Goal: Check status

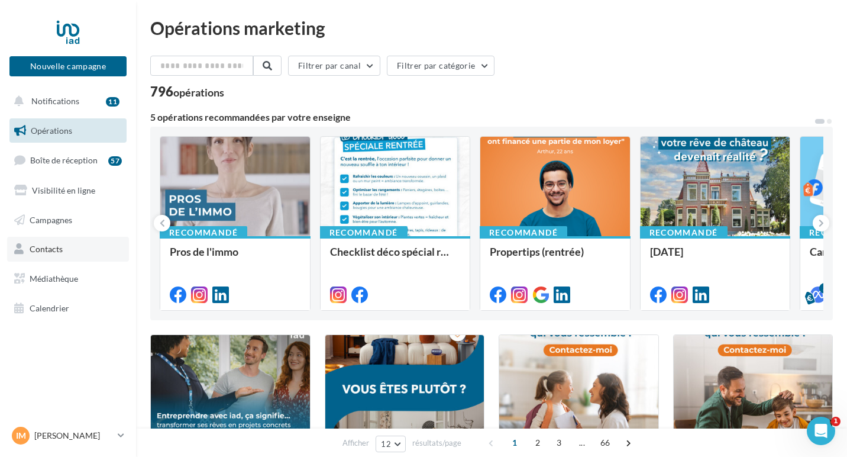
click at [51, 255] on link "Contacts" at bounding box center [68, 249] width 122 height 25
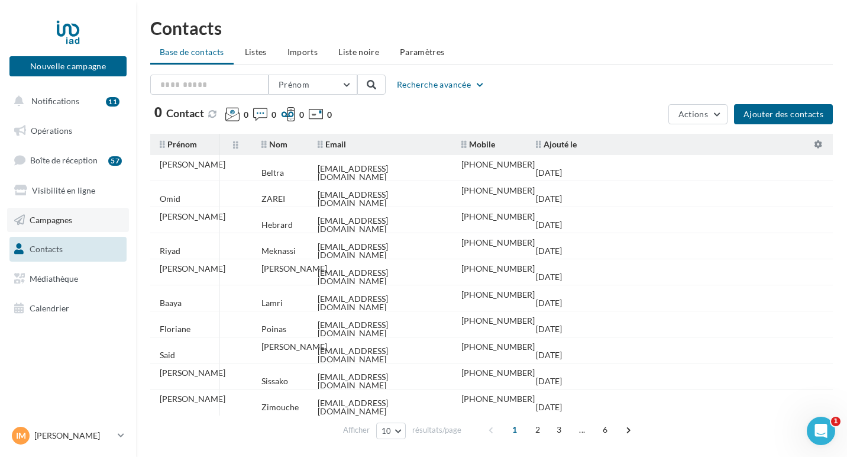
click at [75, 213] on link "Campagnes" at bounding box center [68, 220] width 122 height 25
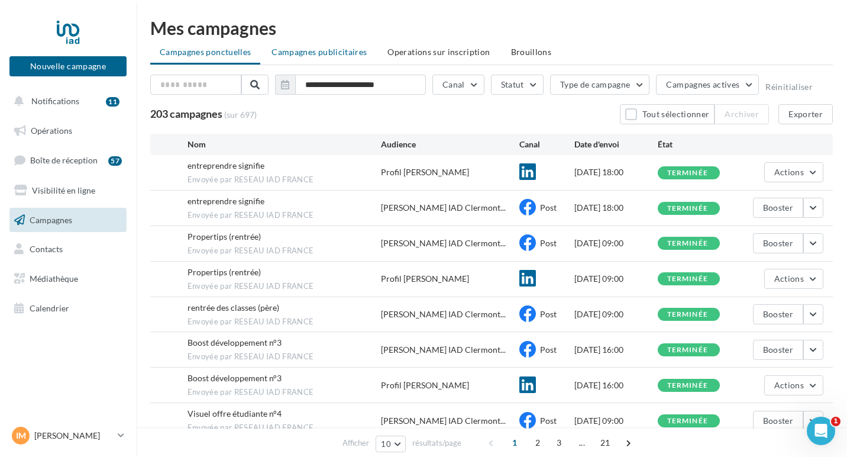
click at [329, 54] on span "Campagnes publicitaires" at bounding box center [318, 52] width 95 height 10
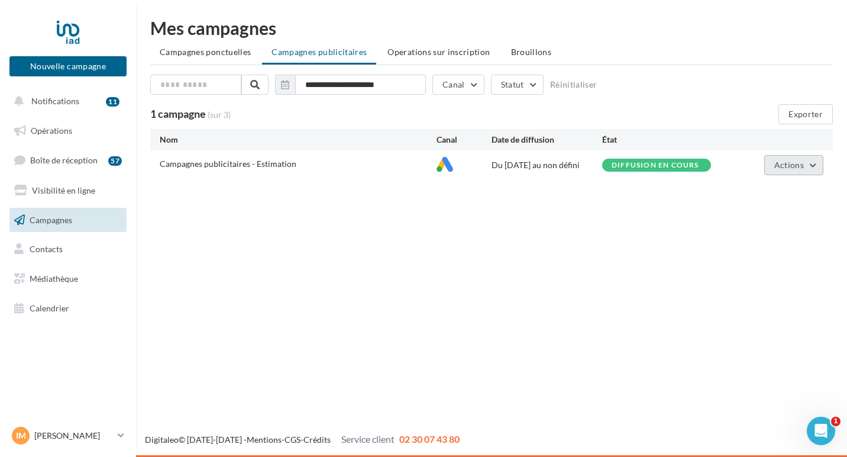
click at [779, 166] on span "Actions" at bounding box center [789, 165] width 30 height 10
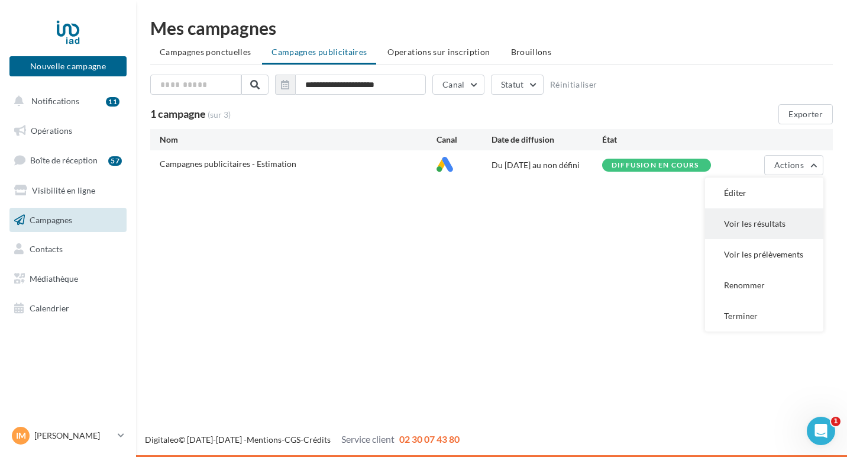
click at [756, 232] on button "Voir les résultats" at bounding box center [764, 223] width 118 height 31
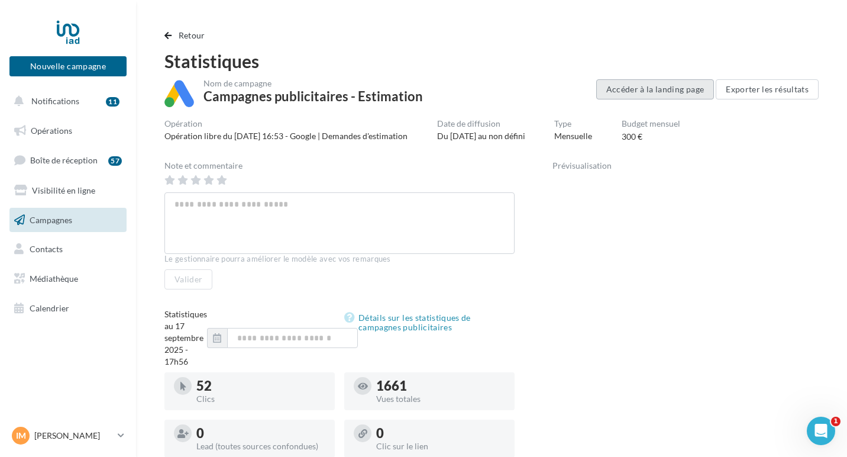
click at [644, 92] on button "Accéder à la landing page" at bounding box center [655, 89] width 118 height 20
